Goal: Task Accomplishment & Management: Manage account settings

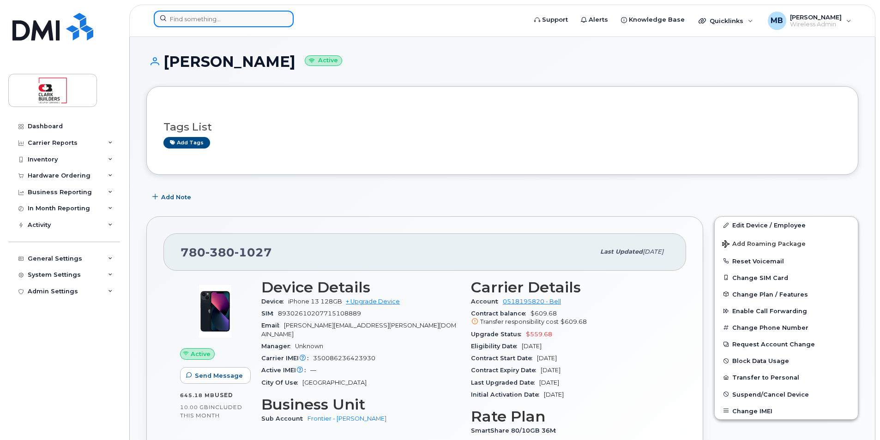
click at [233, 21] on input at bounding box center [224, 19] width 140 height 17
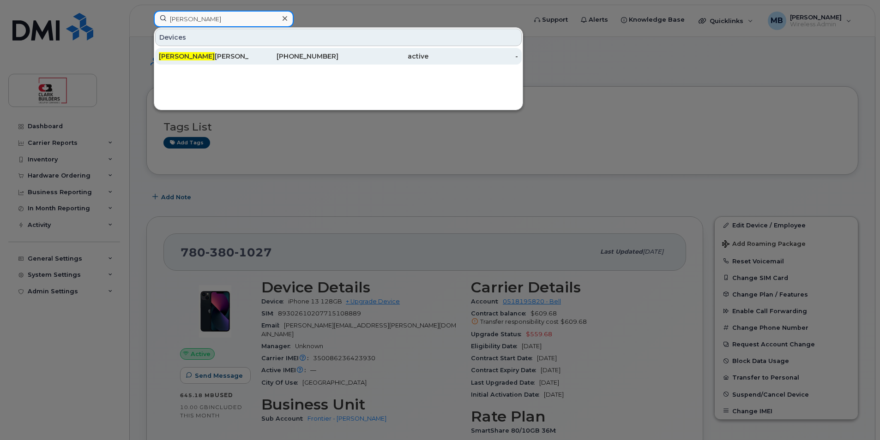
type input "brodie"
click at [249, 54] on div "587-334-0414" at bounding box center [294, 56] width 90 height 9
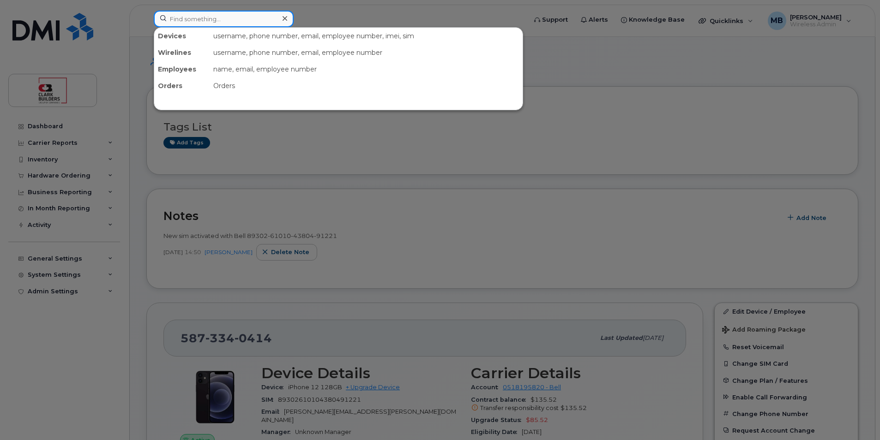
click at [203, 25] on input at bounding box center [224, 19] width 140 height 17
click at [222, 20] on input at bounding box center [224, 19] width 140 height 17
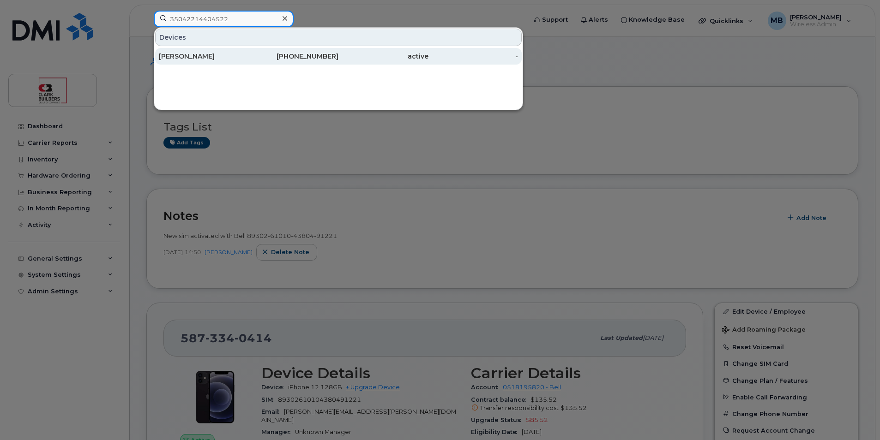
type input "35042214404522"
click at [310, 57] on div "867-445-1310" at bounding box center [294, 56] width 90 height 9
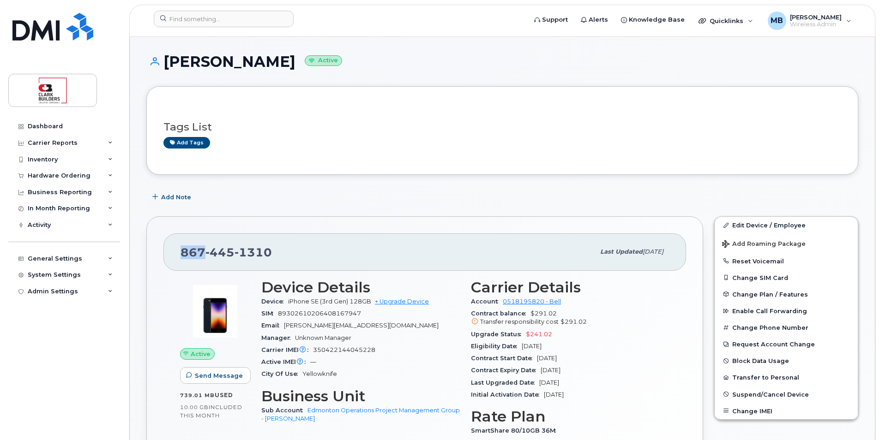
drag, startPoint x: 180, startPoint y: 252, endPoint x: 205, endPoint y: 250, distance: 24.5
click at [205, 250] on div "867 445 1310 Last updated Sep 12, 2025" at bounding box center [424, 252] width 523 height 37
drag, startPoint x: 205, startPoint y: 250, endPoint x: 196, endPoint y: 250, distance: 8.8
copy span "867"
click at [751, 226] on link "Edit Device / Employee" at bounding box center [786, 225] width 143 height 17
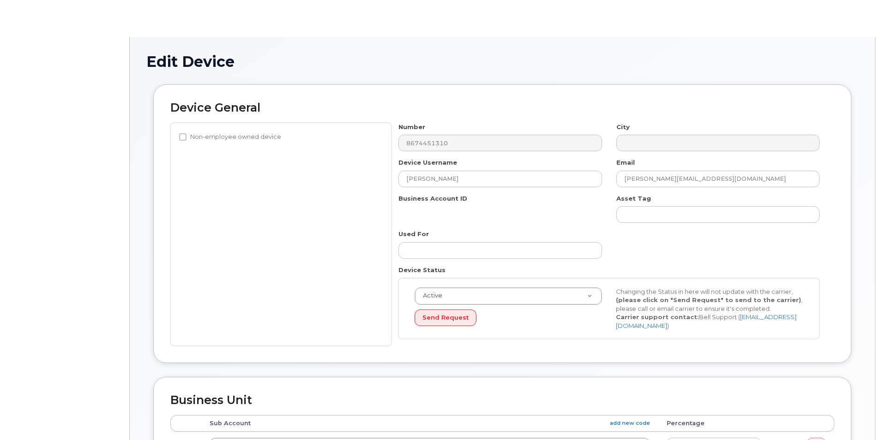
select select "4110759"
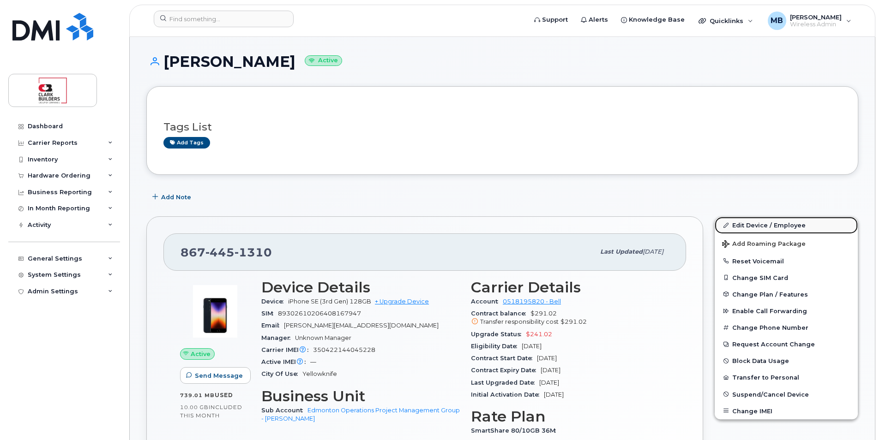
click at [751, 223] on link "Edit Device / Employee" at bounding box center [786, 225] width 143 height 17
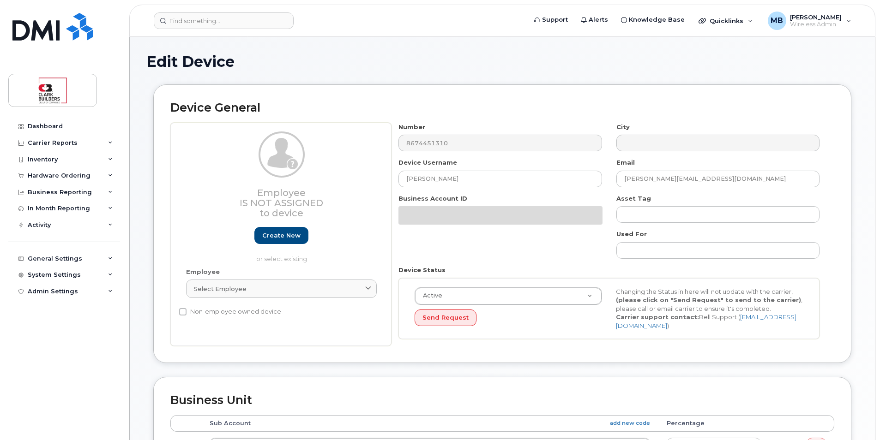
select select "4110759"
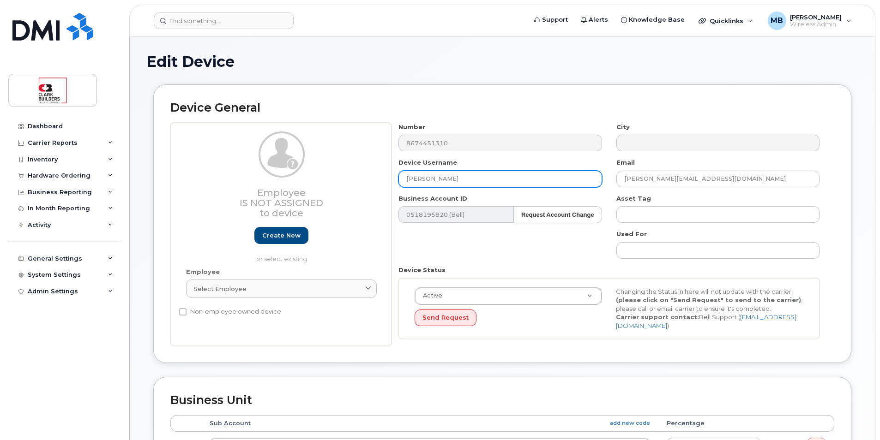
click at [484, 182] on input "David Couture" at bounding box center [499, 179] width 203 height 17
drag, startPoint x: 463, startPoint y: 177, endPoint x: 373, endPoint y: 177, distance: 90.0
click at [373, 177] on div "Employee Is not assigned to device Create new or select existing Employee Selec…" at bounding box center [502, 235] width 664 height 224
type input "IT Spare EDM Stock"
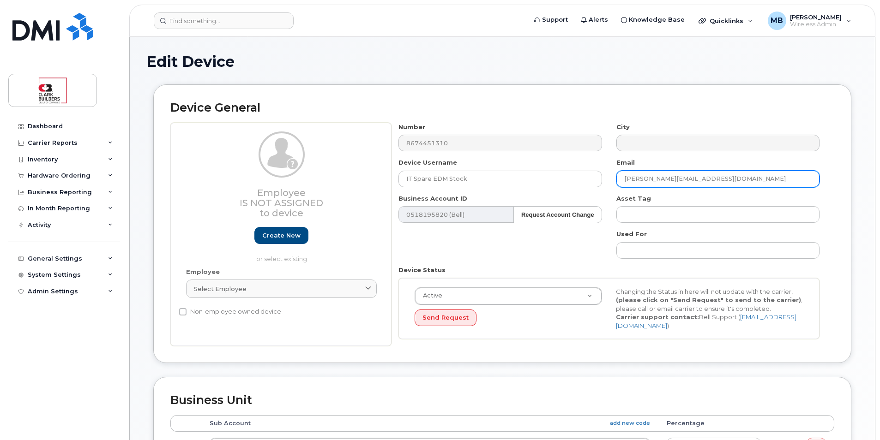
click at [668, 177] on input "David.Couture@clarkbuilders.com" at bounding box center [717, 179] width 203 height 17
click at [626, 179] on input "@clarkbuilders.com" at bounding box center [717, 179] width 203 height 17
click at [756, 177] on input "[PERSON_NAME][EMAIL_ADDRESS][PERSON_NAME][DOMAIN_NAME]" at bounding box center [717, 179] width 203 height 17
type input "[PERSON_NAME][EMAIL_ADDRESS][PERSON_NAME][DOMAIN_NAME]"
click at [841, 186] on div "Device General Employee Is not assigned to device Create new or select existing…" at bounding box center [502, 223] width 698 height 279
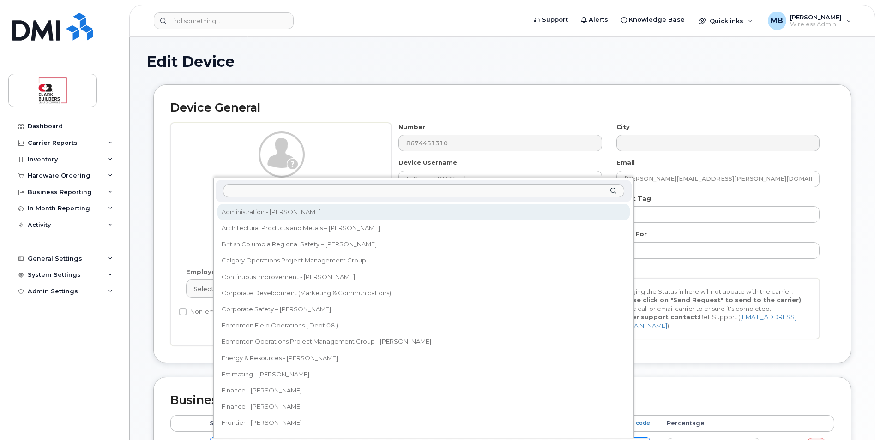
click at [401, 192] on input "text" at bounding box center [424, 191] width 402 height 13
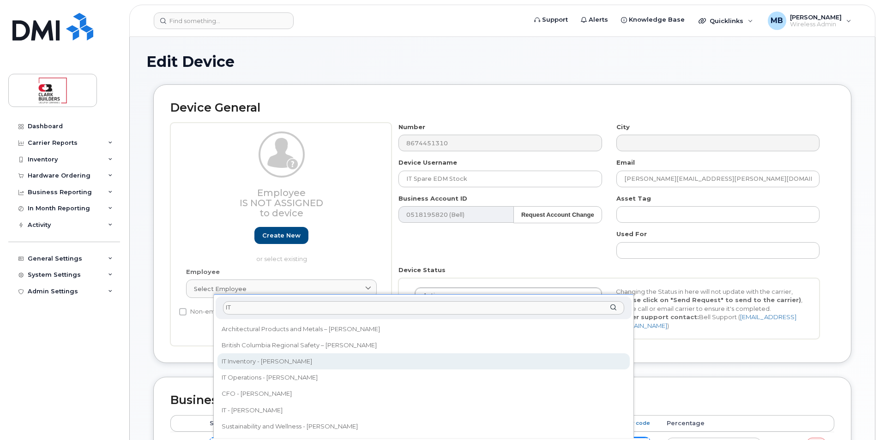
type input "IT"
select select "24207"
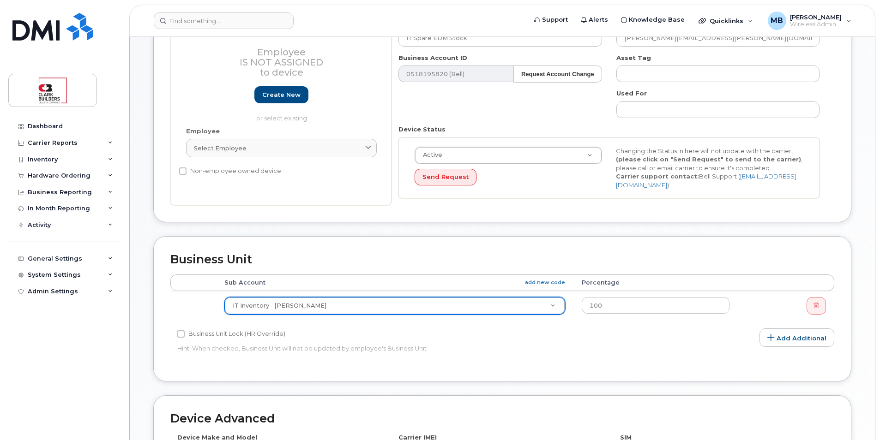
scroll to position [371, 0]
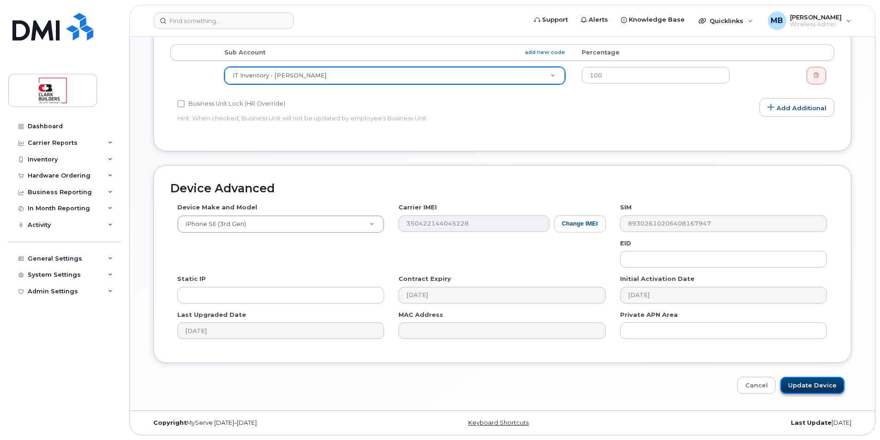
drag, startPoint x: 820, startPoint y: 385, endPoint x: 826, endPoint y: 383, distance: 5.6
click at [820, 384] on input "Update Device" at bounding box center [812, 385] width 64 height 17
type input "Saving..."
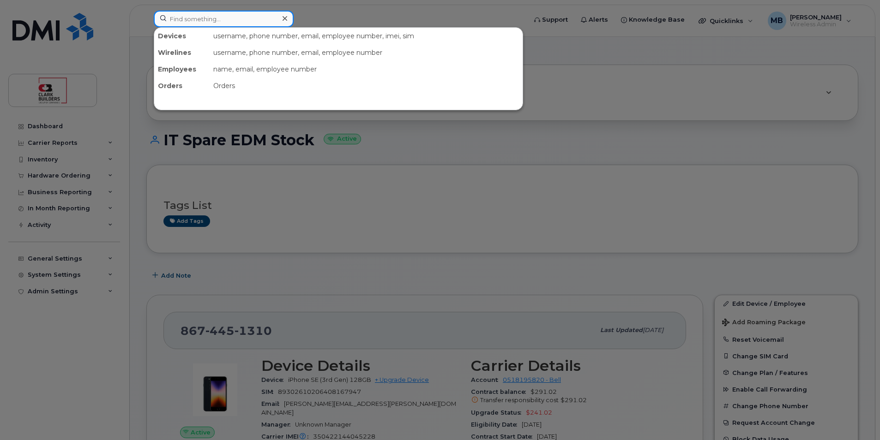
click at [188, 15] on input at bounding box center [224, 19] width 140 height 17
click at [350, 13] on div at bounding box center [440, 220] width 880 height 440
click at [204, 18] on input at bounding box center [224, 19] width 140 height 17
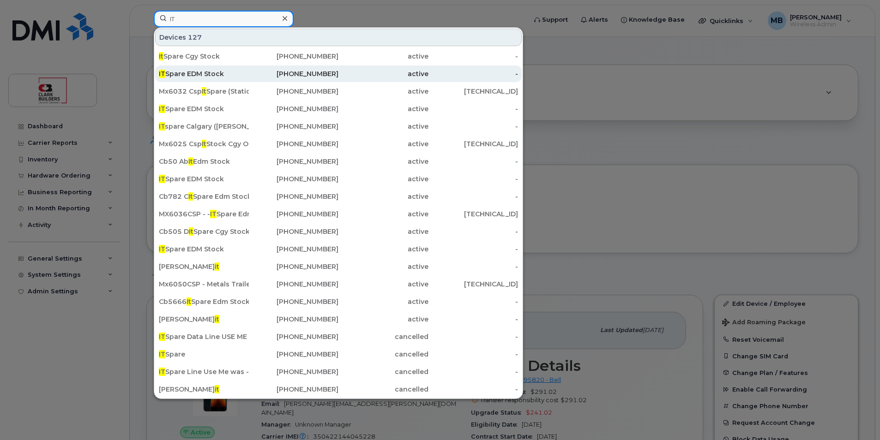
type input "IT"
click at [229, 76] on div "IT Spare EDM Stock" at bounding box center [204, 73] width 90 height 9
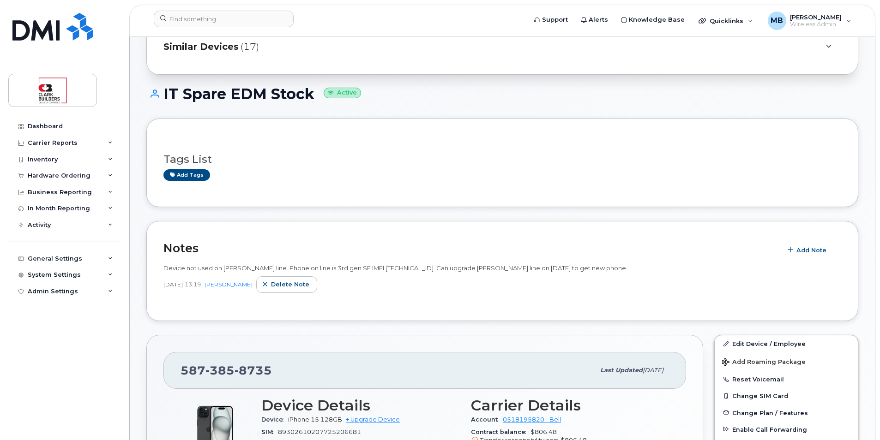
scroll to position [139, 0]
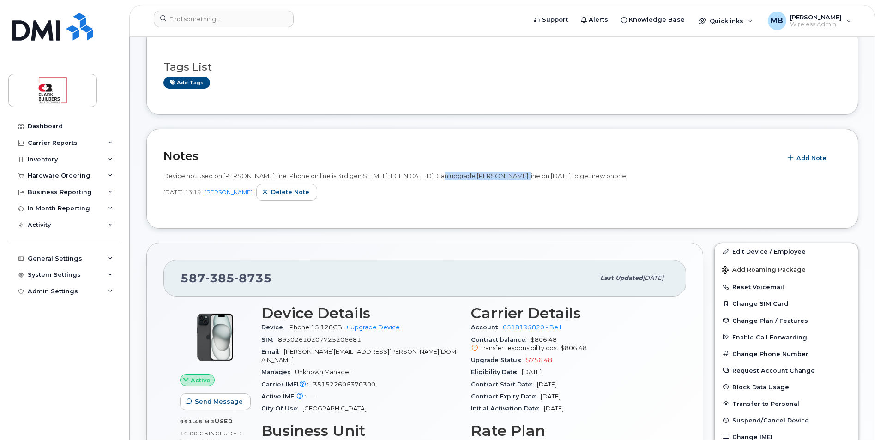
drag, startPoint x: 447, startPoint y: 177, endPoint x: 528, endPoint y: 177, distance: 80.3
click at [528, 177] on span "Device not used on [PERSON_NAME] line. Phone on line is 3rd gen SE IMEI [TECHNI…" at bounding box center [395, 175] width 464 height 7
drag, startPoint x: 528, startPoint y: 177, endPoint x: 530, endPoint y: 188, distance: 10.9
click at [530, 188] on div "Sep 05, 2025 13:19 Matthew Buttrey Delete note" at bounding box center [502, 192] width 678 height 17
drag, startPoint x: 544, startPoint y: 173, endPoint x: 590, endPoint y: 173, distance: 46.2
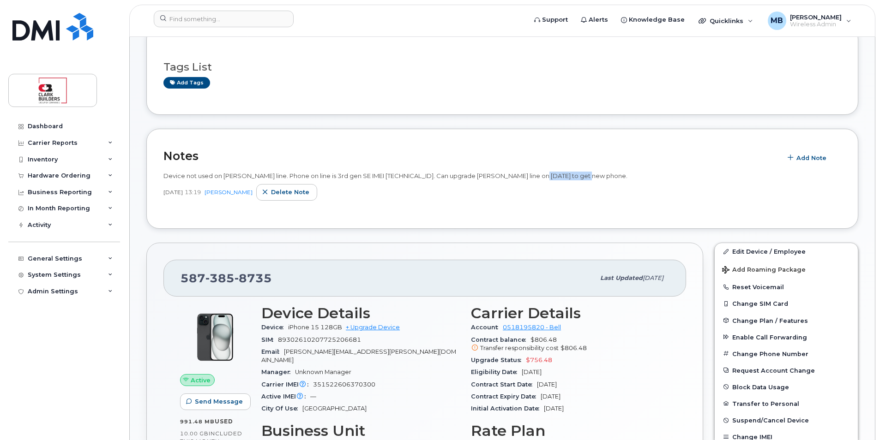
click at [590, 173] on span "Device not used on Matt French's line. Phone on line is 3rd gen SE IMEI 3507575…" at bounding box center [395, 175] width 464 height 7
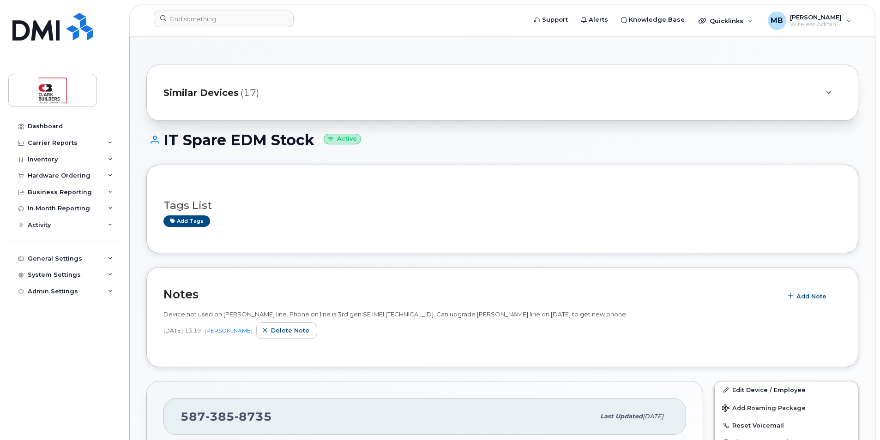
scroll to position [92, 0]
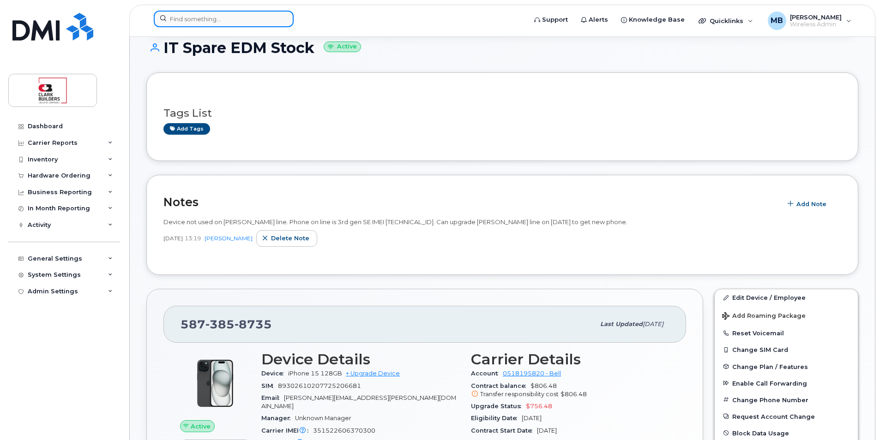
click at [217, 19] on input at bounding box center [224, 19] width 140 height 17
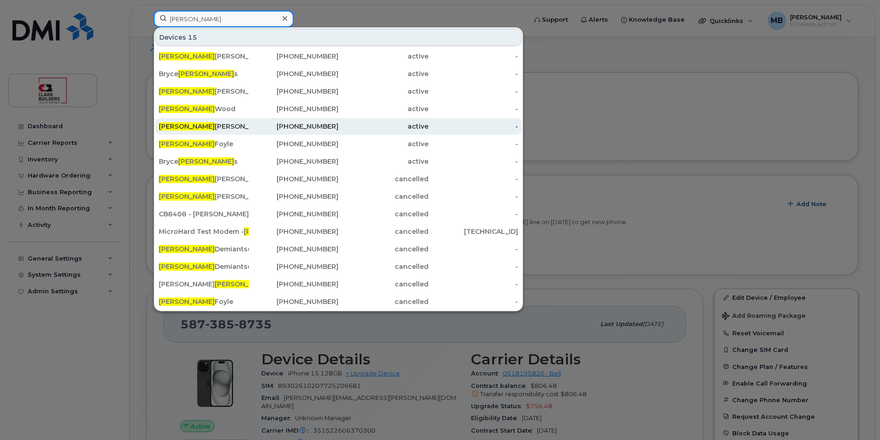
type input "adam"
click at [195, 126] on div "Adam Foster" at bounding box center [204, 126] width 90 height 9
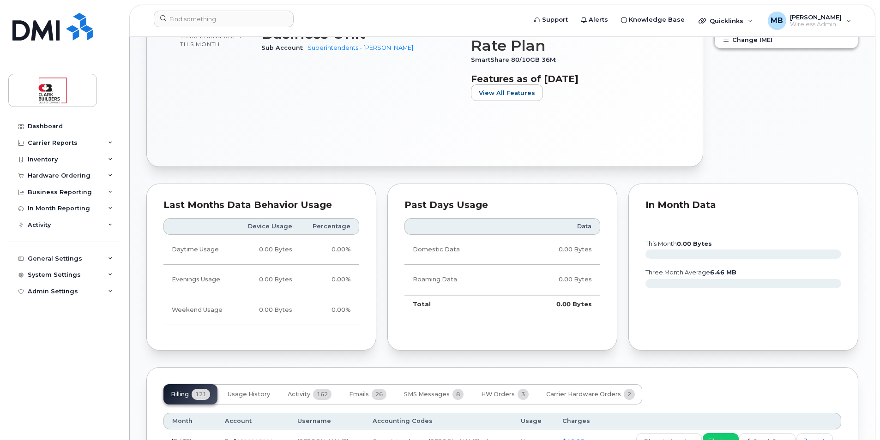
scroll to position [545, 0]
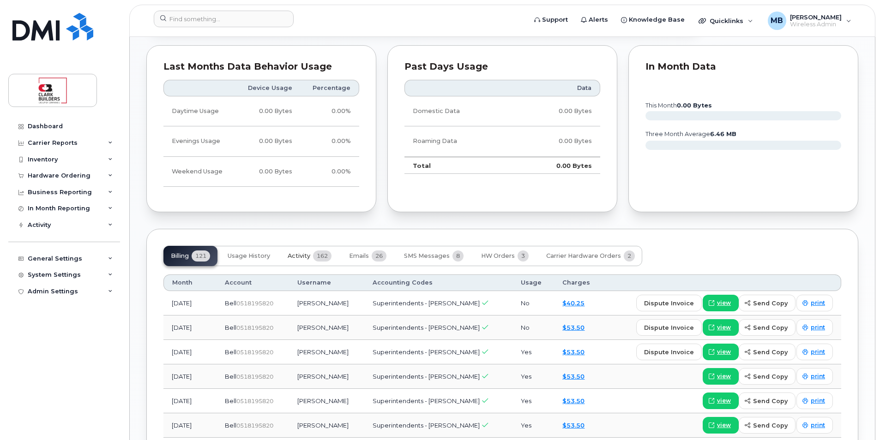
click at [301, 257] on span "Activity" at bounding box center [299, 256] width 23 height 7
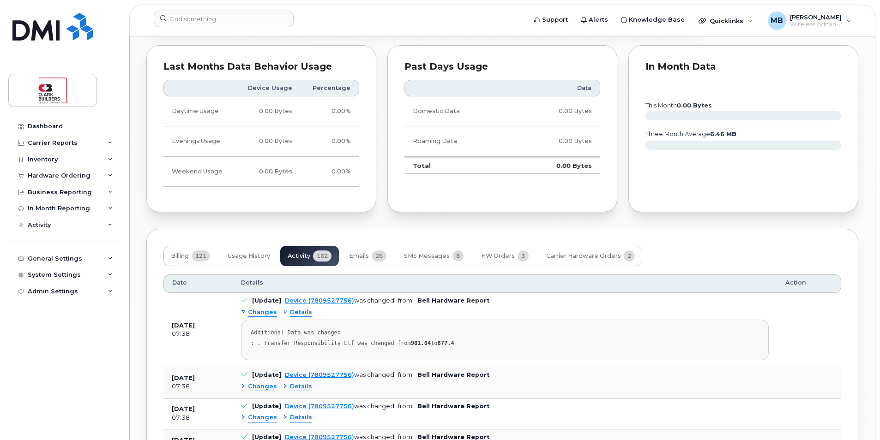
scroll to position [638, 0]
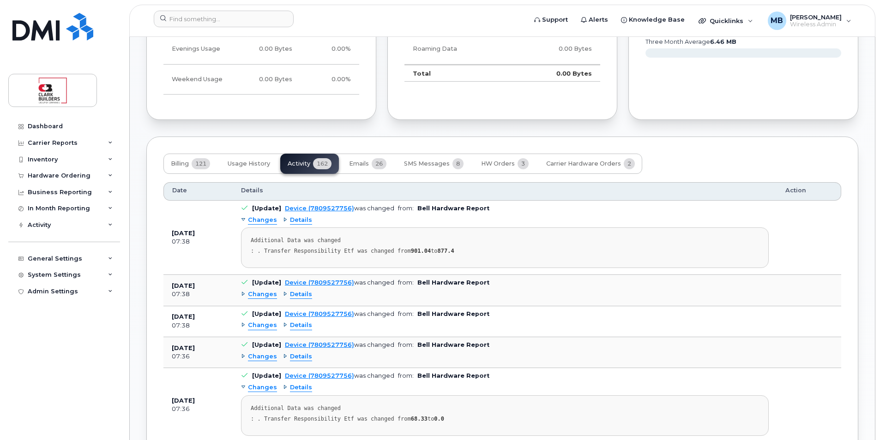
click at [301, 295] on span "Details" at bounding box center [301, 294] width 22 height 9
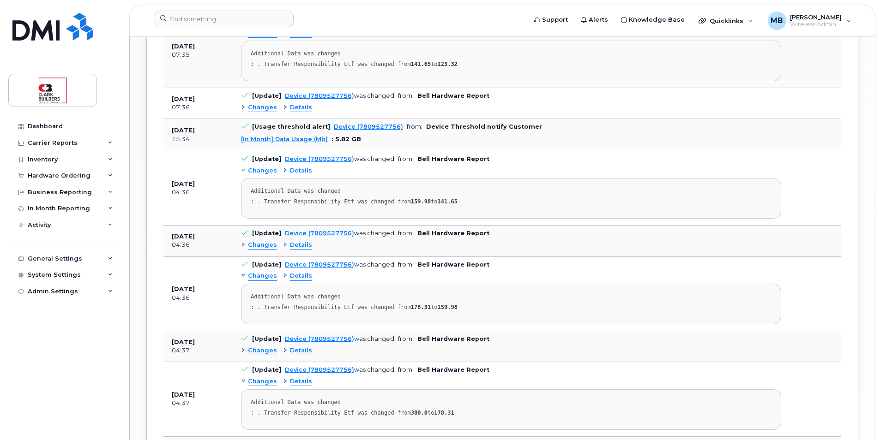
scroll to position [1146, 0]
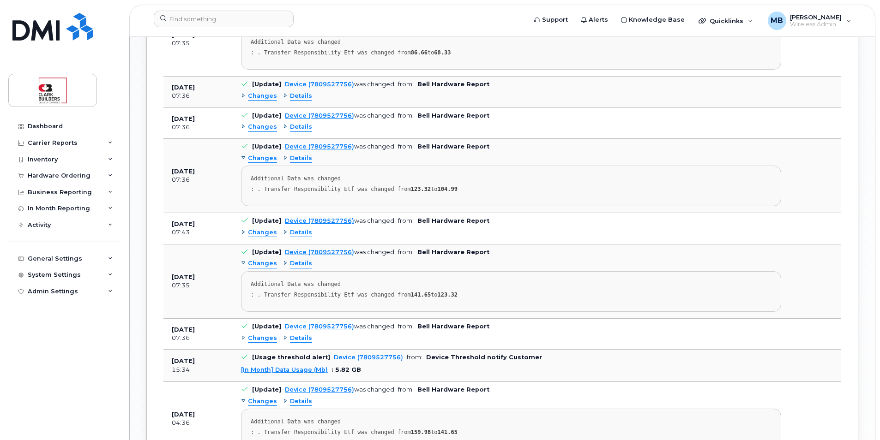
click at [295, 132] on span "Details" at bounding box center [301, 127] width 22 height 9
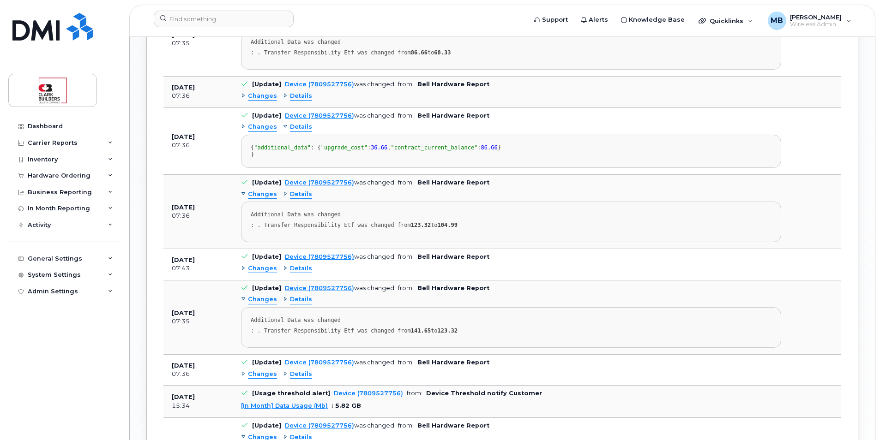
click at [295, 132] on span "Details" at bounding box center [301, 127] width 22 height 9
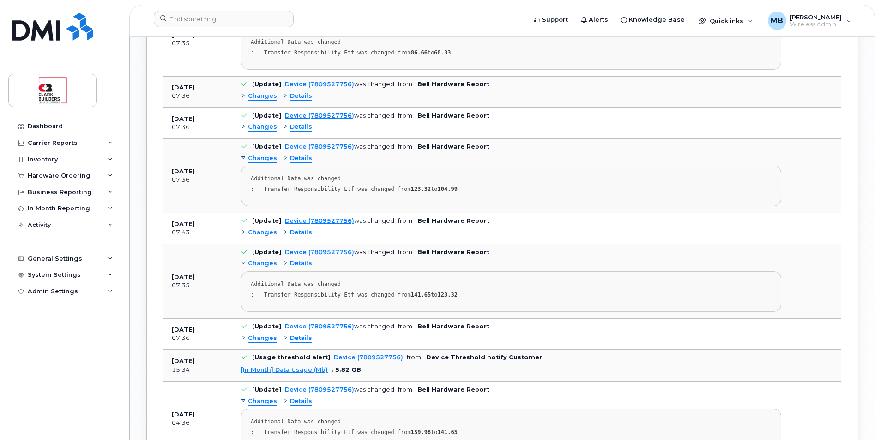
click at [294, 101] on span "Details" at bounding box center [301, 96] width 22 height 9
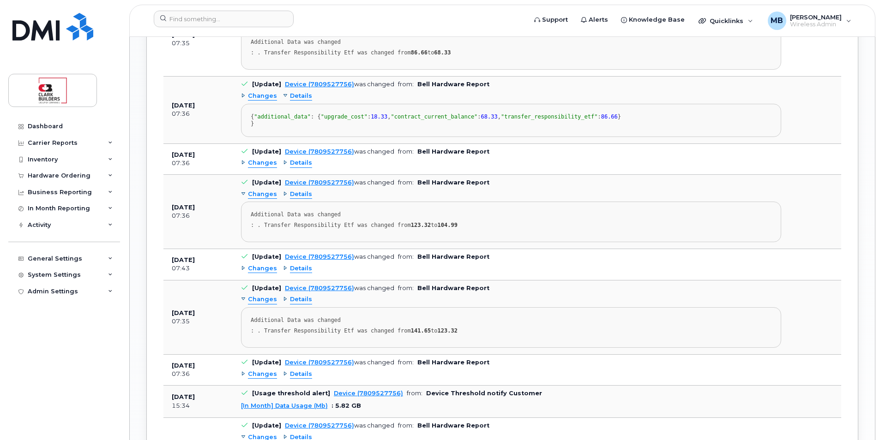
click at [295, 101] on span "Details" at bounding box center [301, 96] width 22 height 9
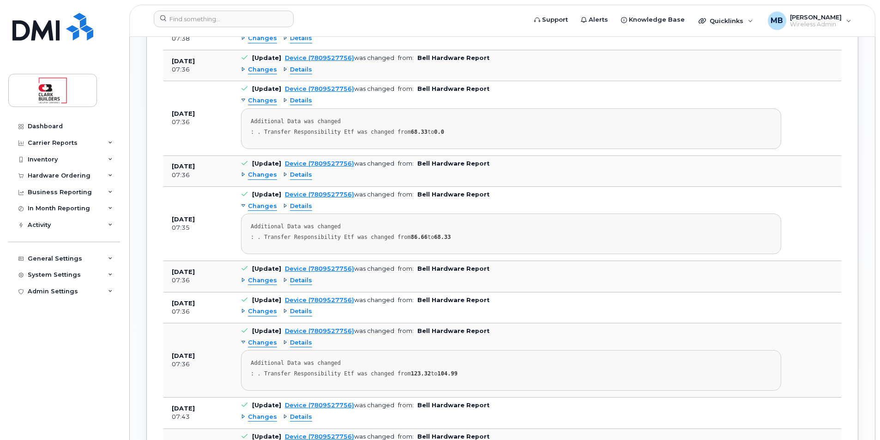
scroll to position [915, 0]
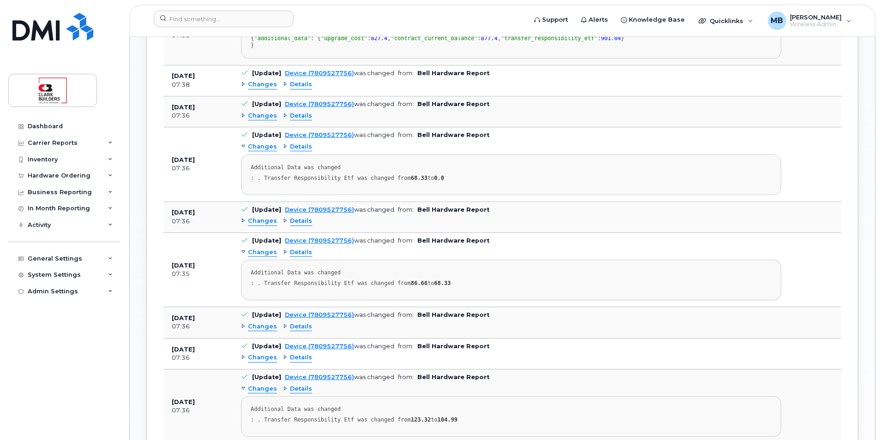
click at [295, 121] on span "Details" at bounding box center [301, 116] width 22 height 9
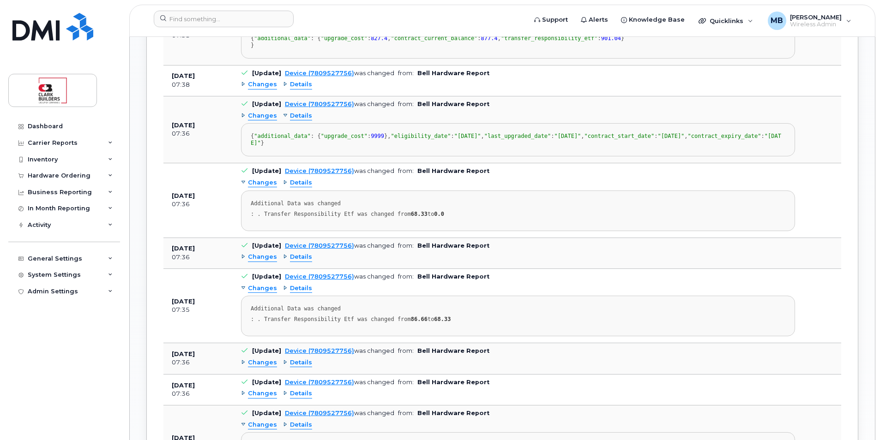
click at [296, 121] on span "Details" at bounding box center [301, 116] width 22 height 9
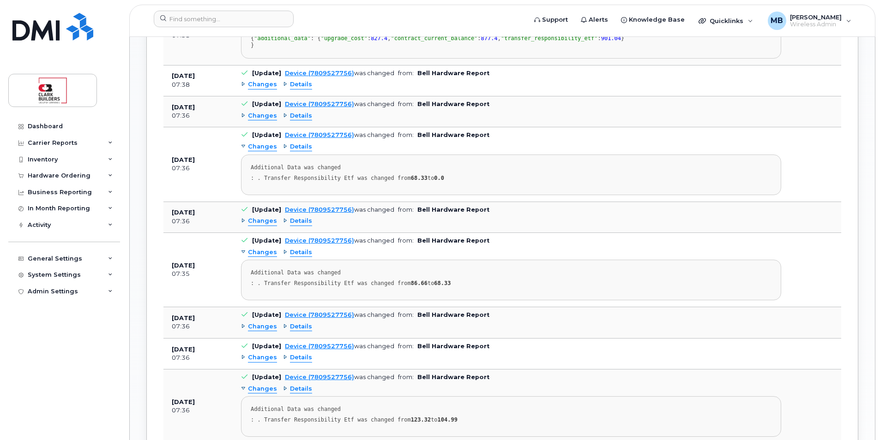
click at [296, 121] on span "Details" at bounding box center [301, 116] width 22 height 9
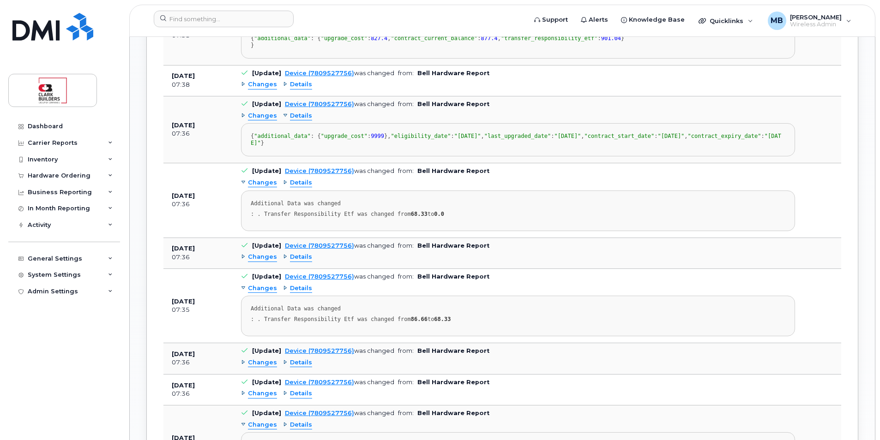
click at [296, 121] on span "Details" at bounding box center [301, 116] width 22 height 9
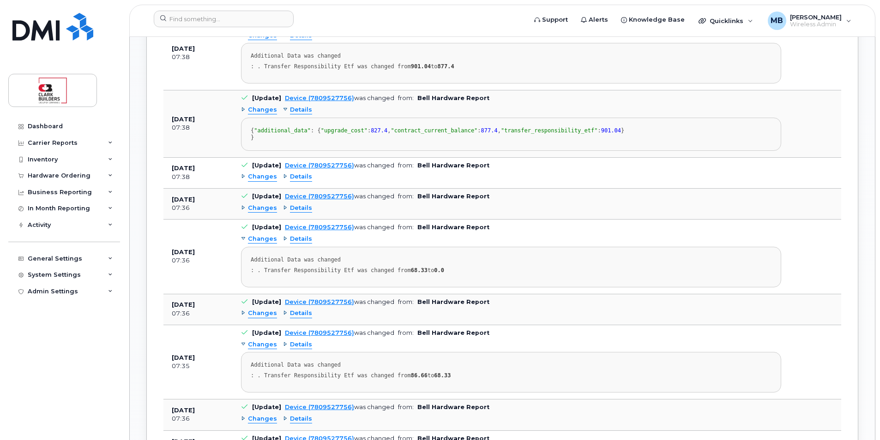
scroll to position [776, 0]
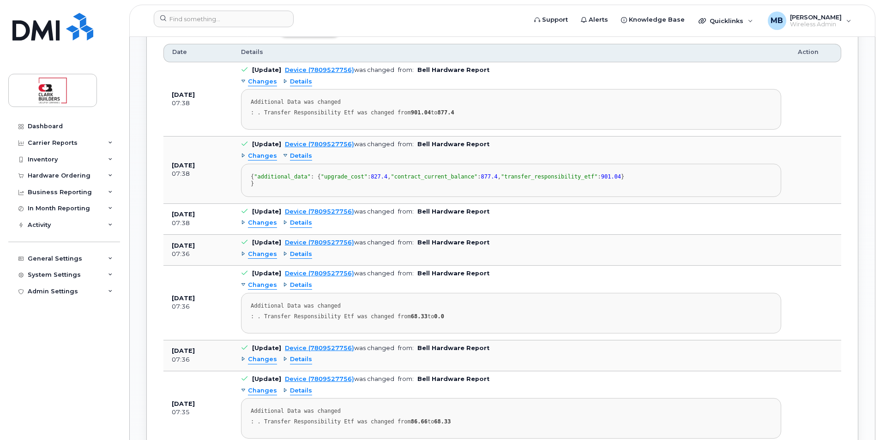
click at [303, 228] on span "Details" at bounding box center [301, 223] width 22 height 9
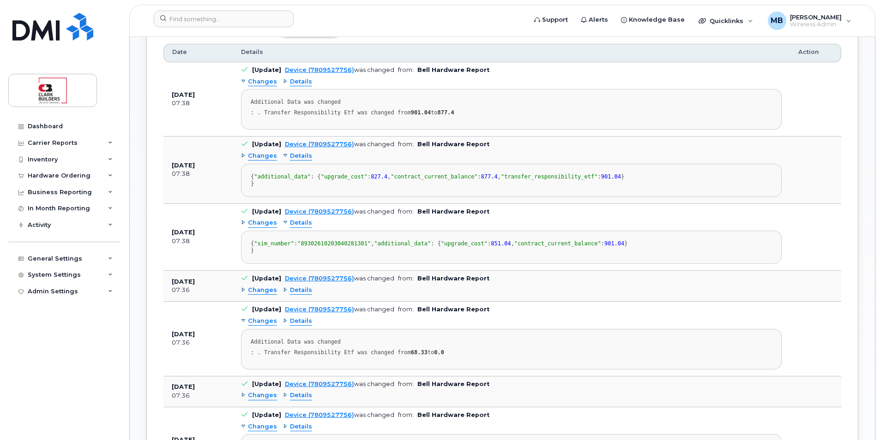
click at [303, 228] on span "Details" at bounding box center [301, 223] width 22 height 9
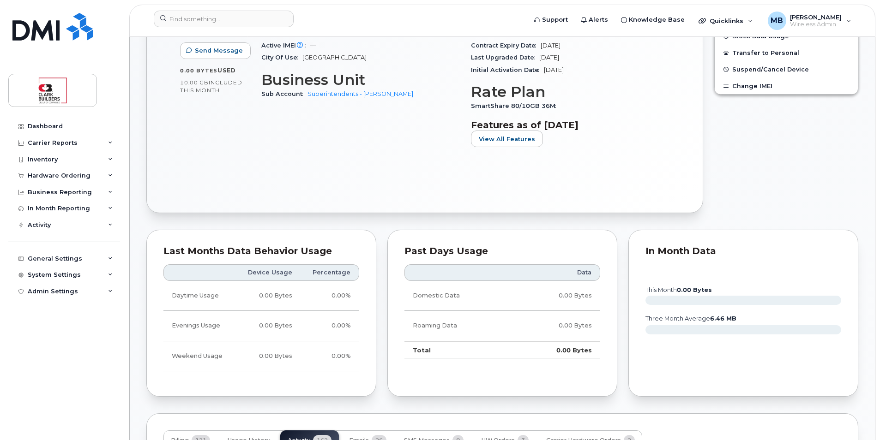
scroll to position [499, 0]
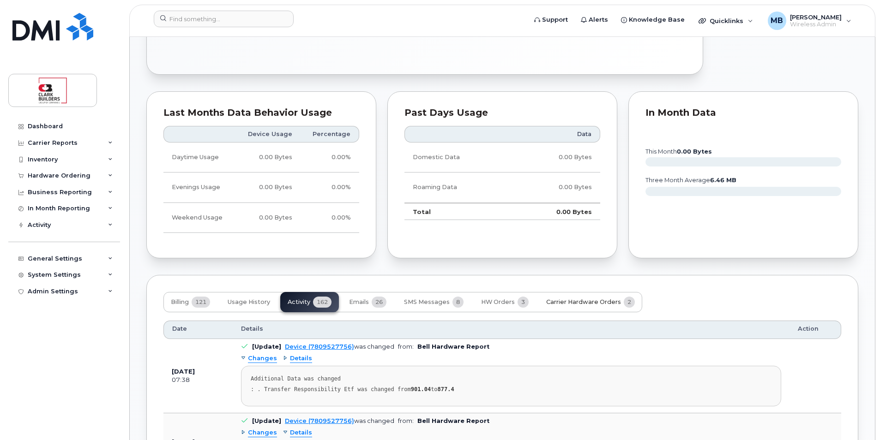
click at [573, 304] on span "Carrier Hardware Orders" at bounding box center [583, 302] width 75 height 7
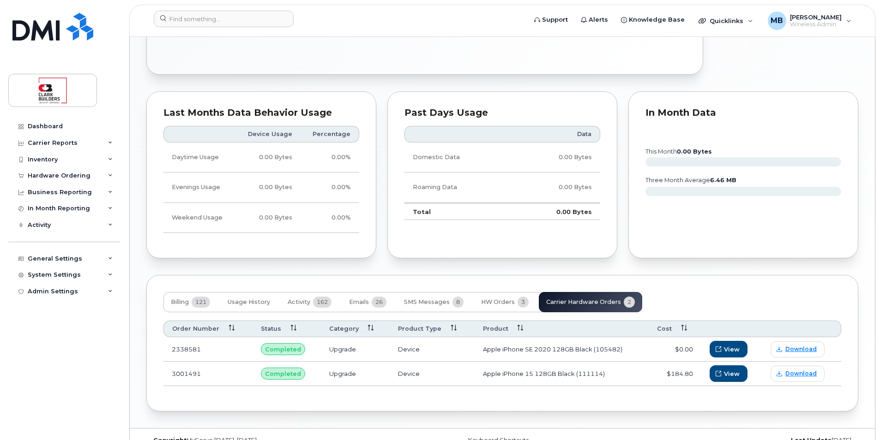
scroll to position [517, 0]
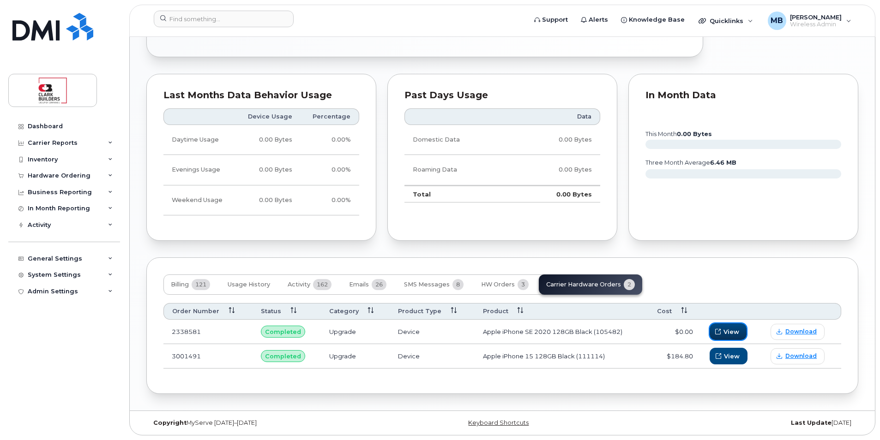
click at [726, 329] on span "View" at bounding box center [731, 332] width 16 height 9
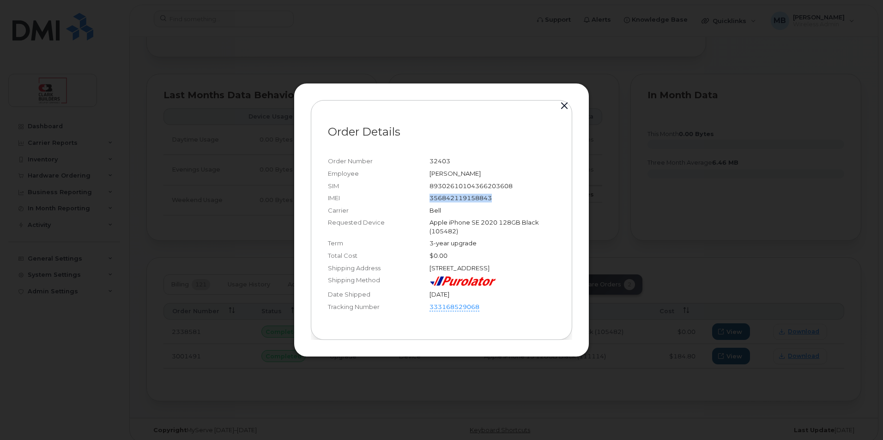
drag, startPoint x: 431, startPoint y: 192, endPoint x: 504, endPoint y: 192, distance: 73.0
click at [504, 194] on div "356842119158843" at bounding box center [492, 198] width 126 height 9
copy div "356842119158843"
click at [562, 105] on button "button" at bounding box center [564, 106] width 14 height 13
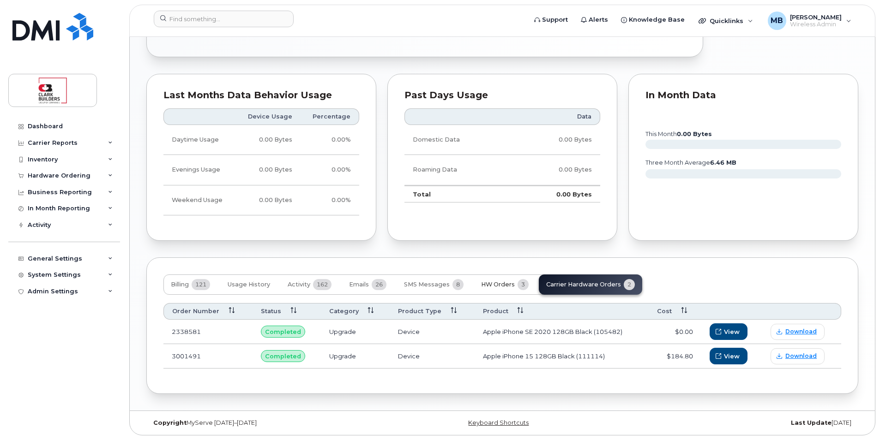
click at [506, 290] on button "HW Orders 3" at bounding box center [505, 285] width 62 height 20
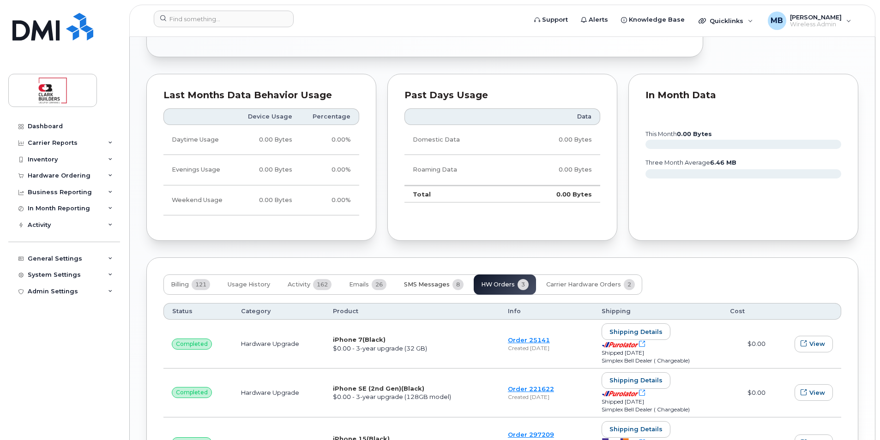
scroll to position [609, 0]
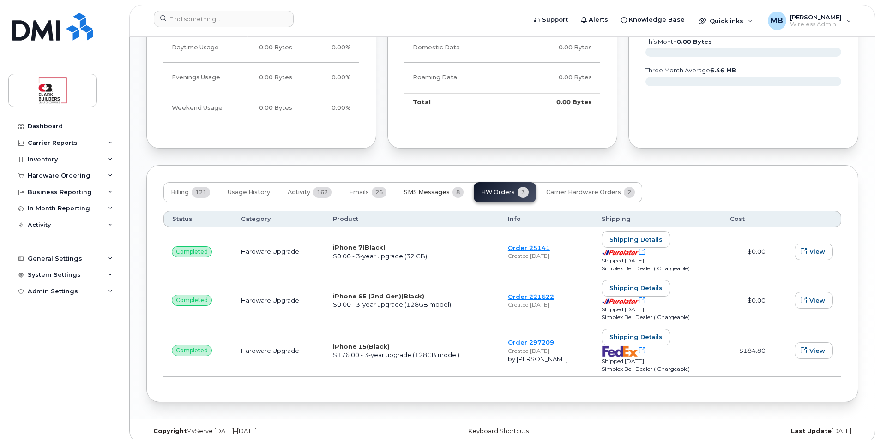
click at [417, 194] on span "SMS Messages" at bounding box center [427, 192] width 46 height 7
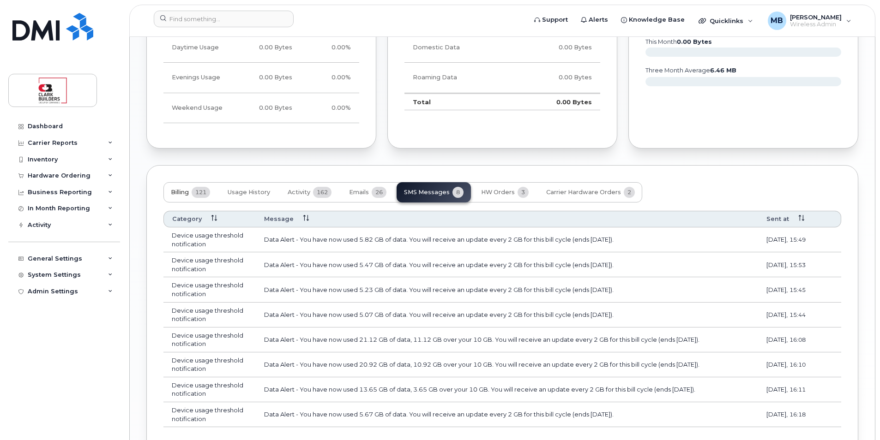
click at [183, 190] on span "Billing" at bounding box center [180, 192] width 18 height 7
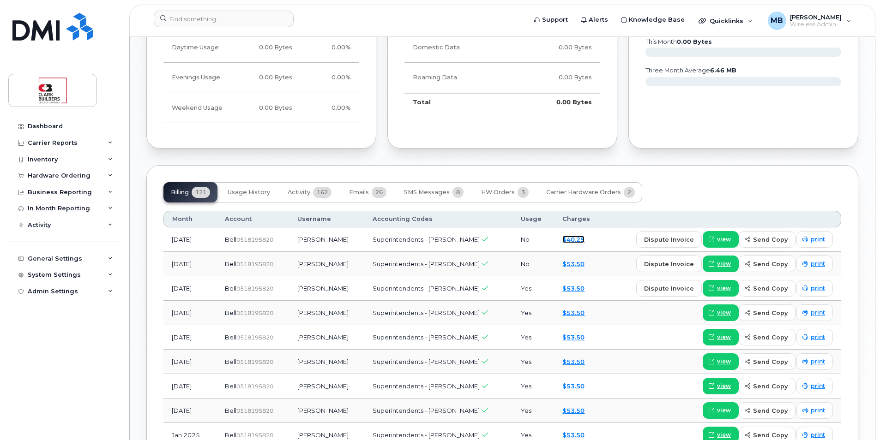
click at [563, 240] on link "$40.25" at bounding box center [573, 239] width 22 height 7
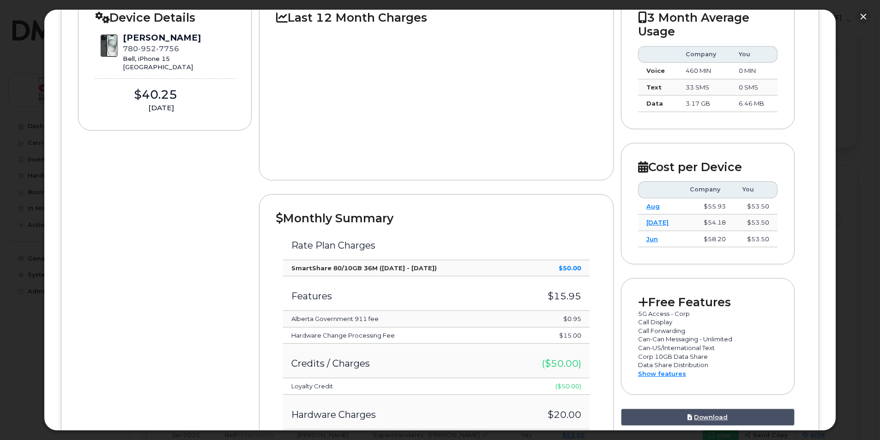
scroll to position [462, 0]
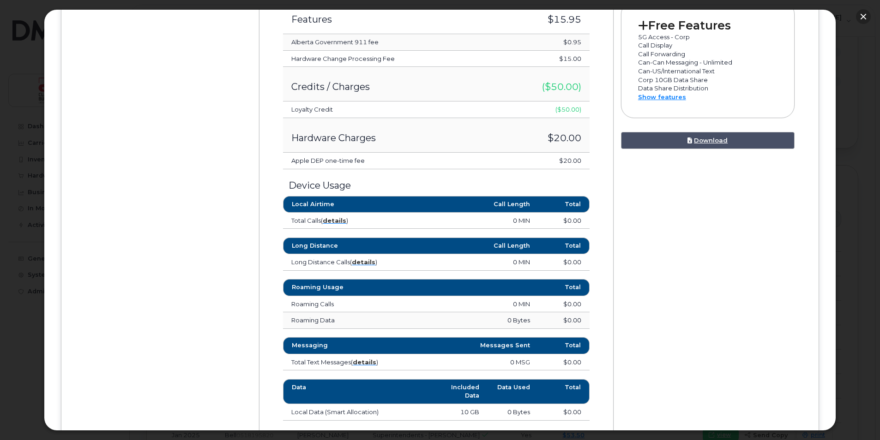
click at [863, 16] on button "button" at bounding box center [863, 16] width 15 height 15
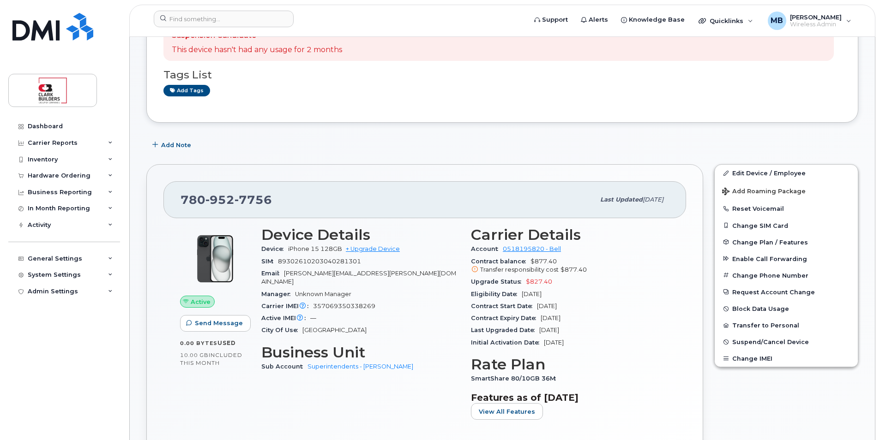
scroll to position [0, 0]
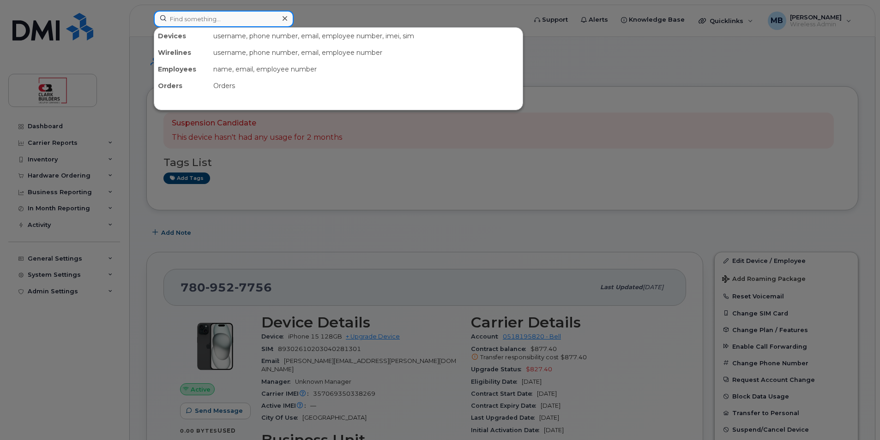
click at [213, 19] on input at bounding box center [224, 19] width 140 height 17
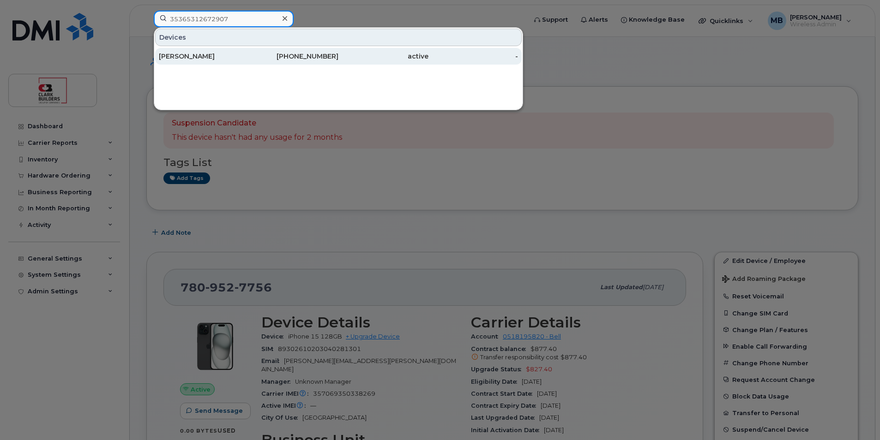
type input "35365312672907"
click at [214, 51] on div "[PERSON_NAME]" at bounding box center [204, 56] width 90 height 17
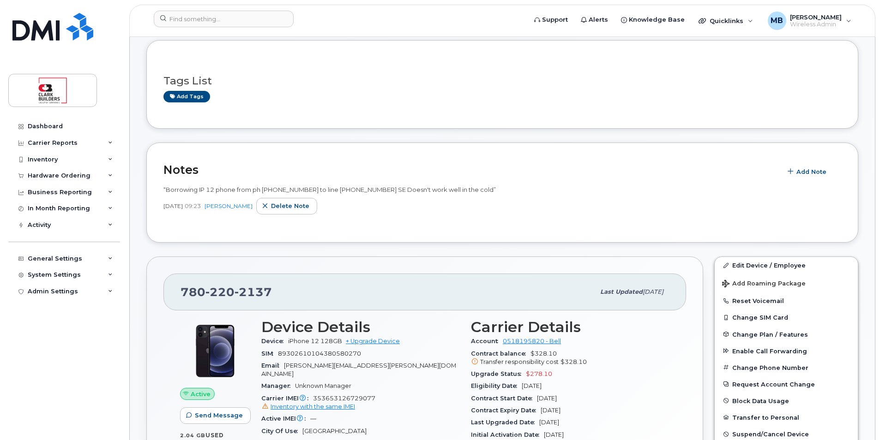
scroll to position [139, 0]
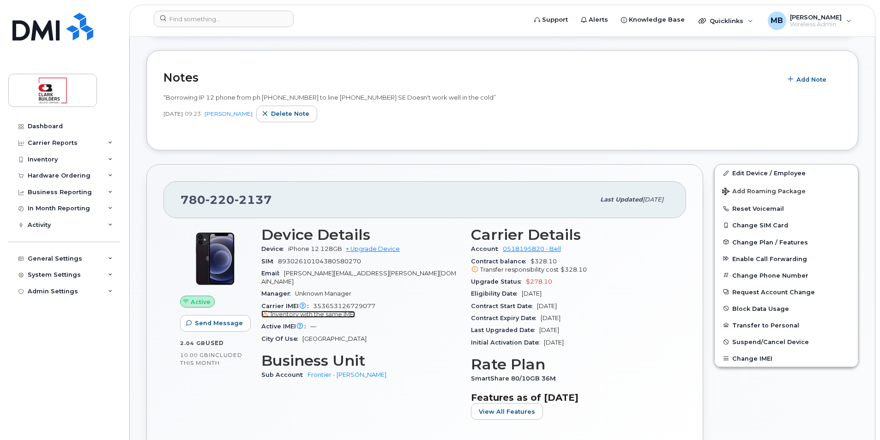
click at [328, 311] on span "Inventory with the same IMEI" at bounding box center [313, 314] width 84 height 7
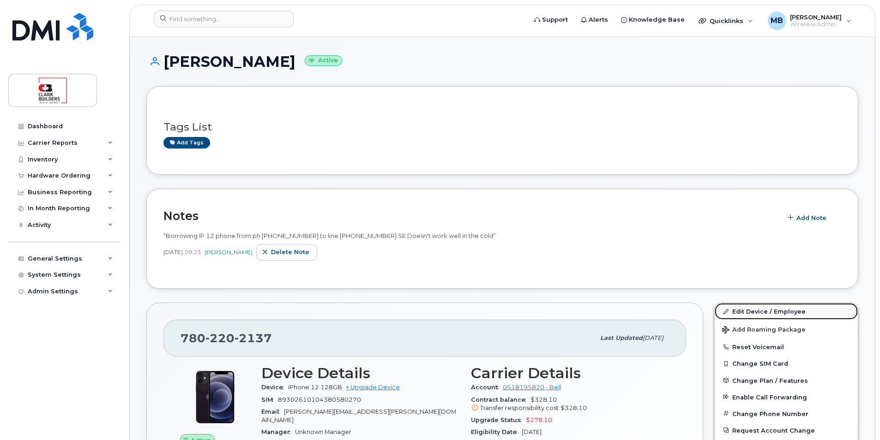
click at [748, 313] on link "Edit Device / Employee" at bounding box center [786, 311] width 143 height 17
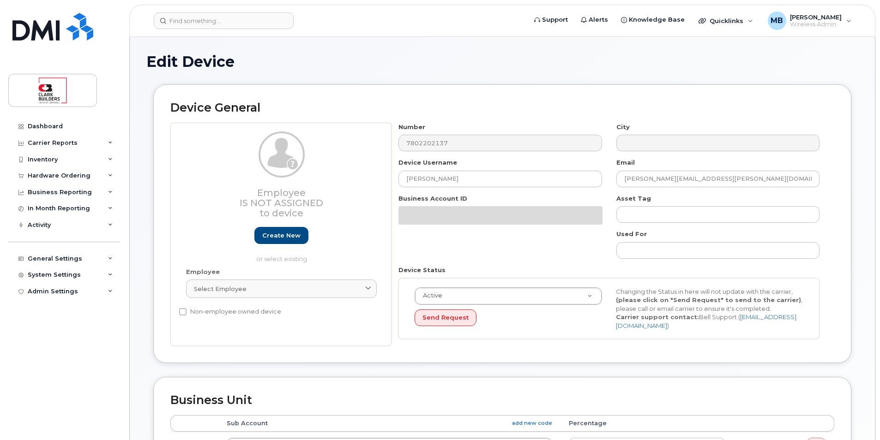
select select "43358"
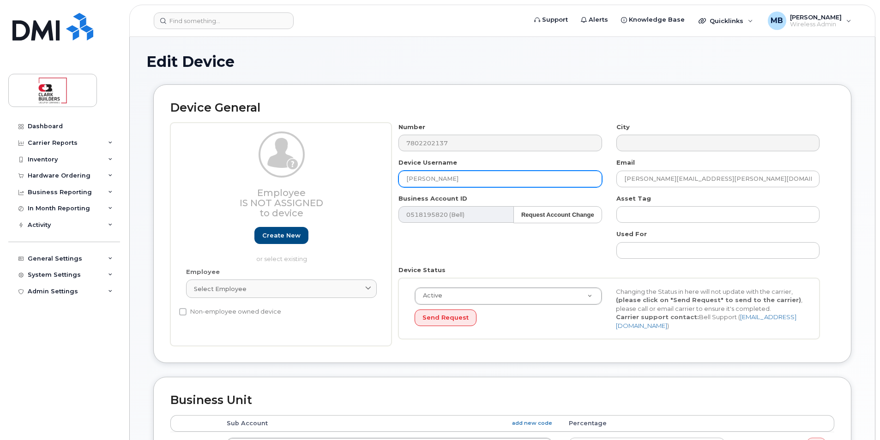
click at [448, 181] on input "Sam Tilley" at bounding box center [499, 179] width 203 height 17
type input "S"
type input "IT Spare EDM Stock"
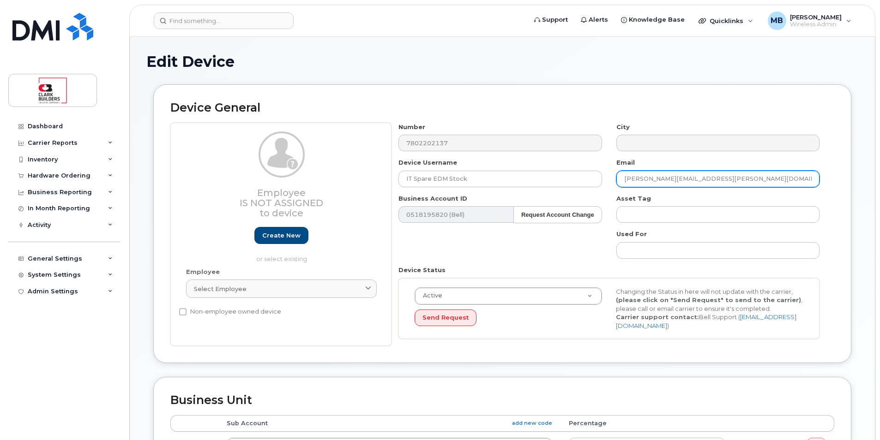
drag, startPoint x: 652, startPoint y: 178, endPoint x: 618, endPoint y: 178, distance: 33.7
click at [618, 178] on input "sam.tilley@clarkbuilders.com" at bounding box center [717, 179] width 203 height 17
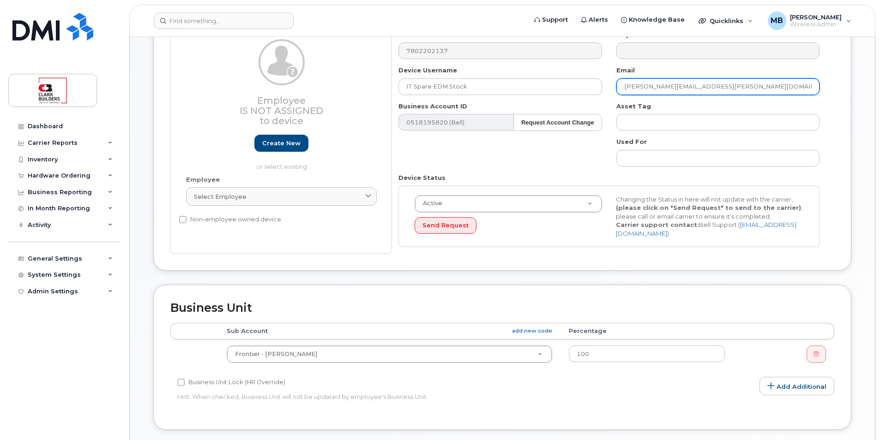
scroll to position [185, 0]
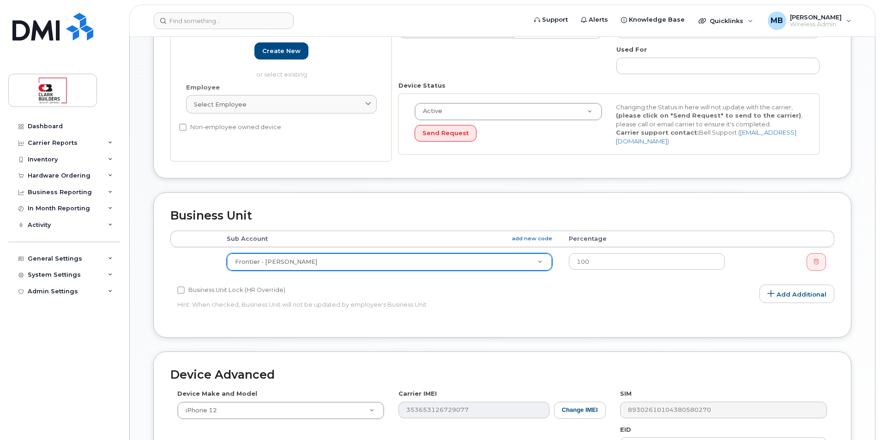
type input "matthew.buttrey@clarkbuilders.com"
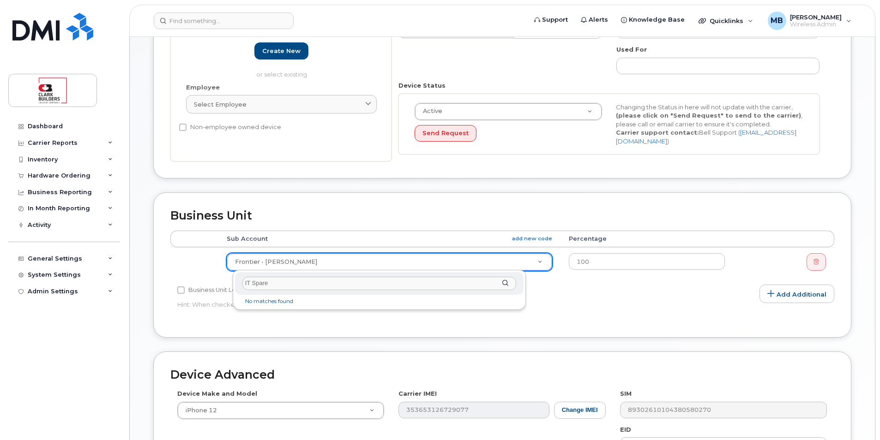
click at [320, 283] on input "IT Spare" at bounding box center [379, 283] width 274 height 13
type input "IT"
select select "24207"
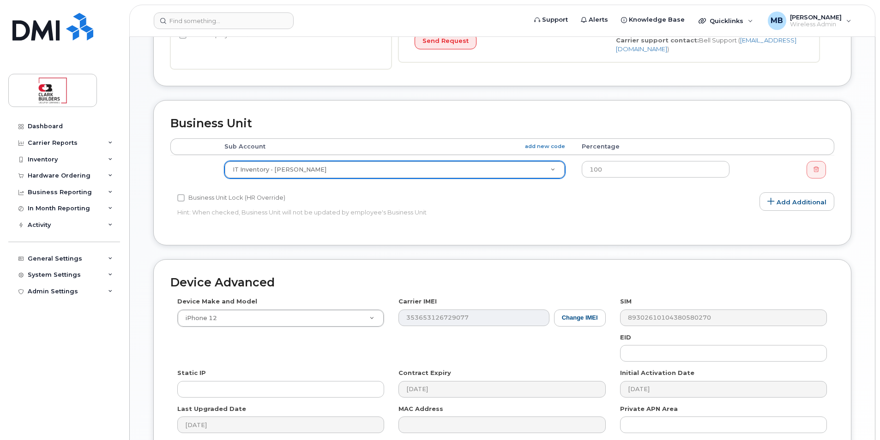
scroll to position [371, 0]
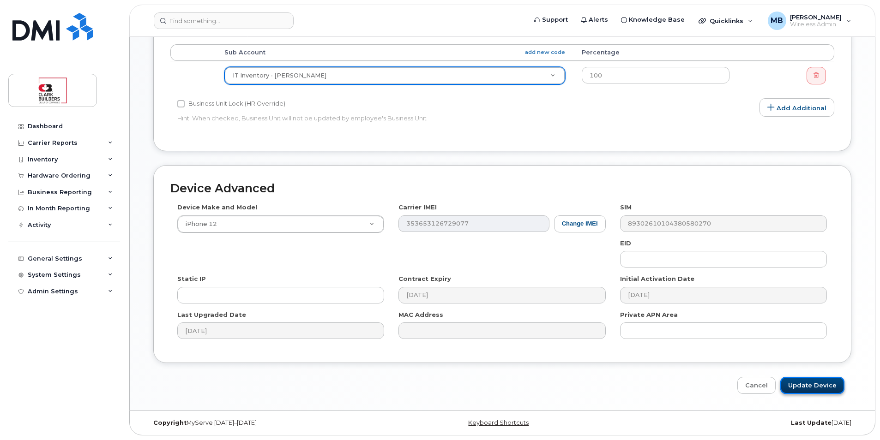
click at [819, 388] on input "Update Device" at bounding box center [812, 385] width 64 height 17
type input "Saving..."
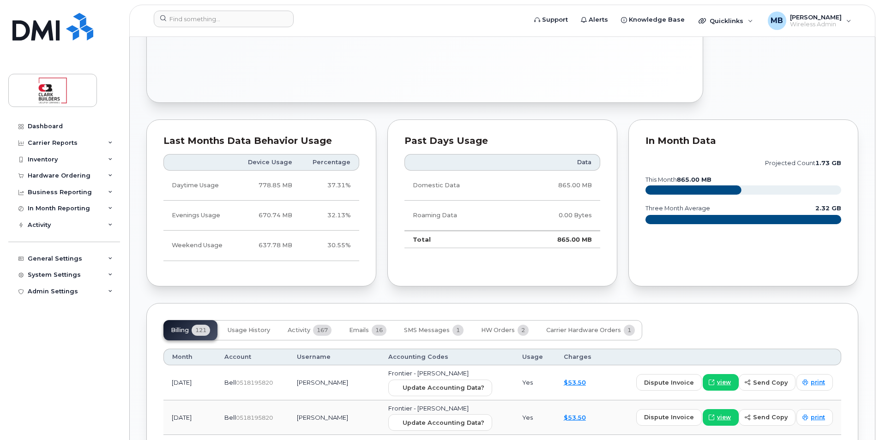
scroll to position [693, 0]
